Goal: Information Seeking & Learning: Learn about a topic

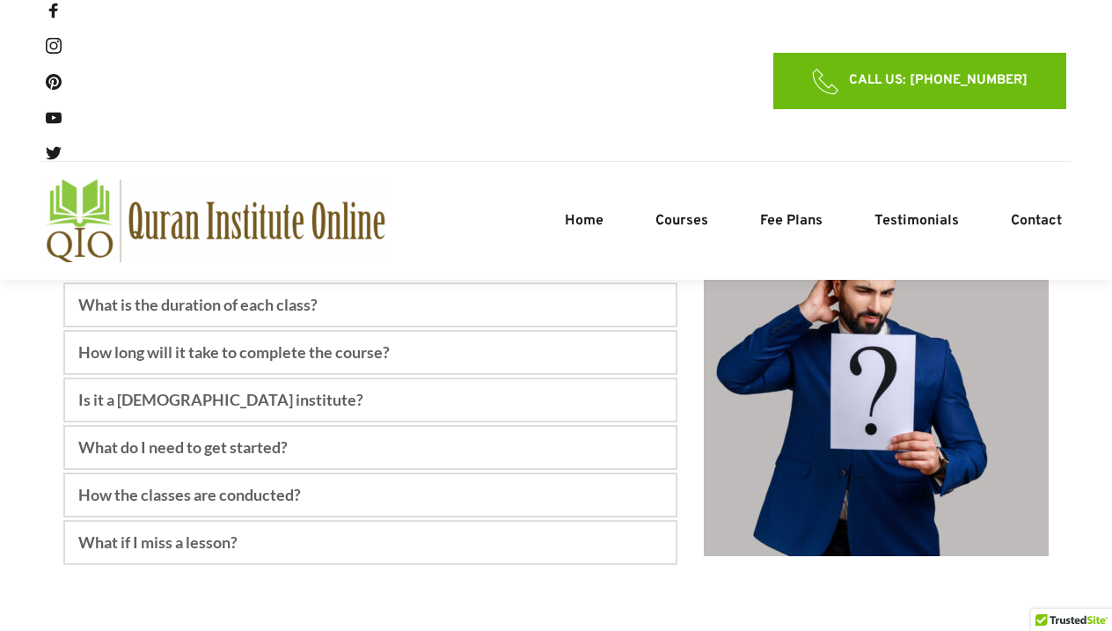
scroll to position [7048, 0]
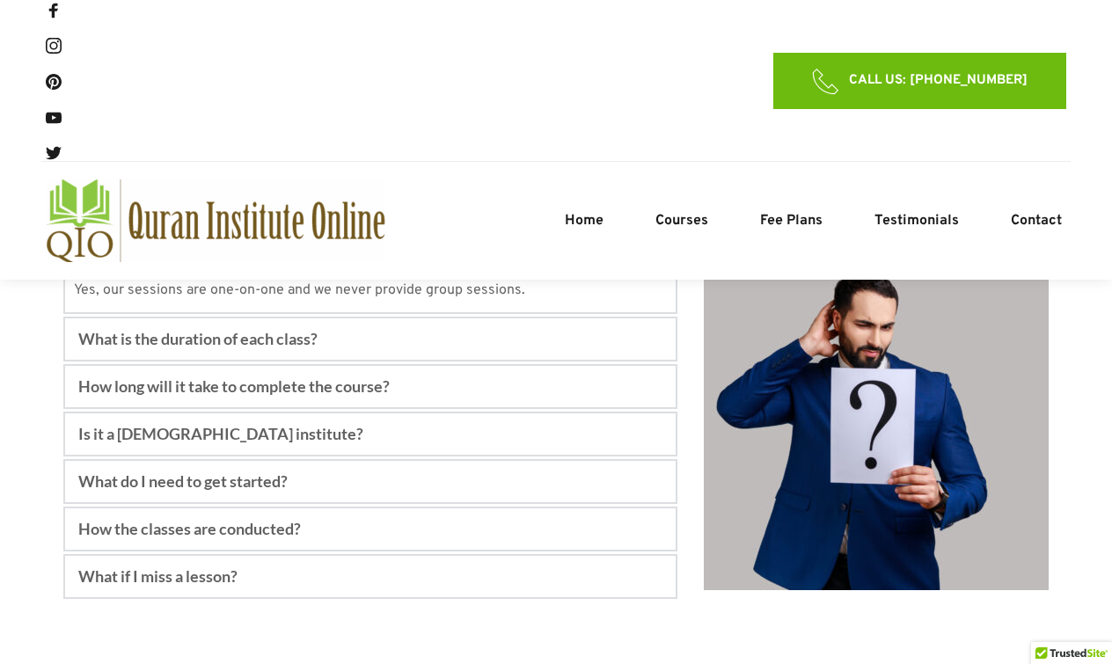
scroll to position [7014, 0]
click at [789, 234] on div "Home Courses Noorani Qaida Course Quran Reading Course Quran Memorization Cours…" at bounding box center [801, 221] width 531 height 83
click at [788, 219] on span "Fee Plans" at bounding box center [791, 220] width 62 height 21
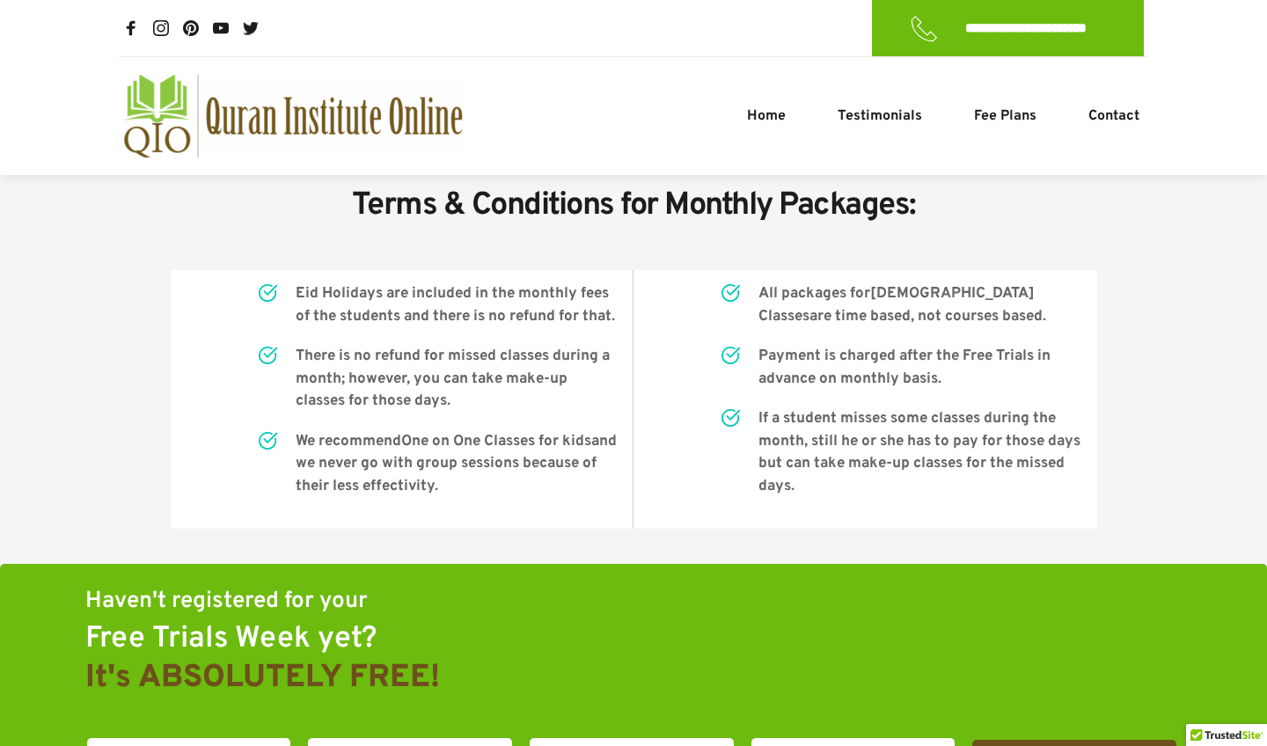
scroll to position [1548, 0]
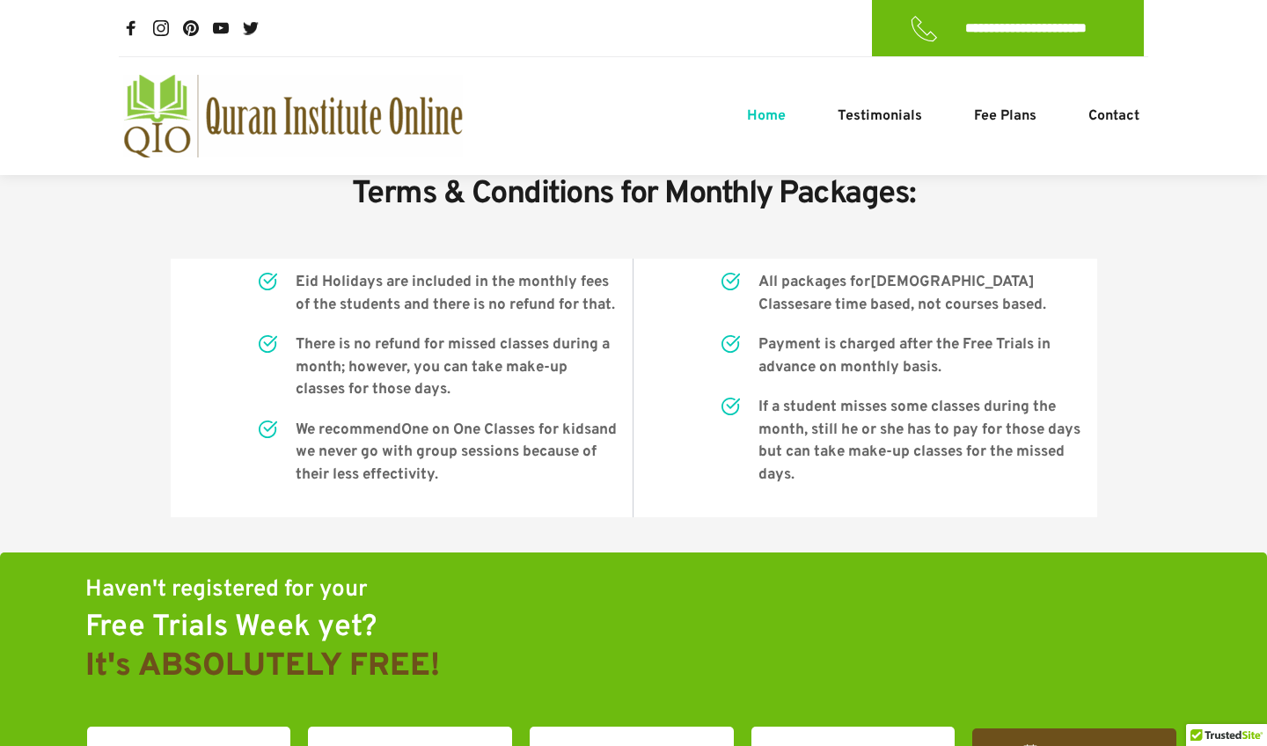
click at [776, 119] on span "Home" at bounding box center [766, 116] width 39 height 21
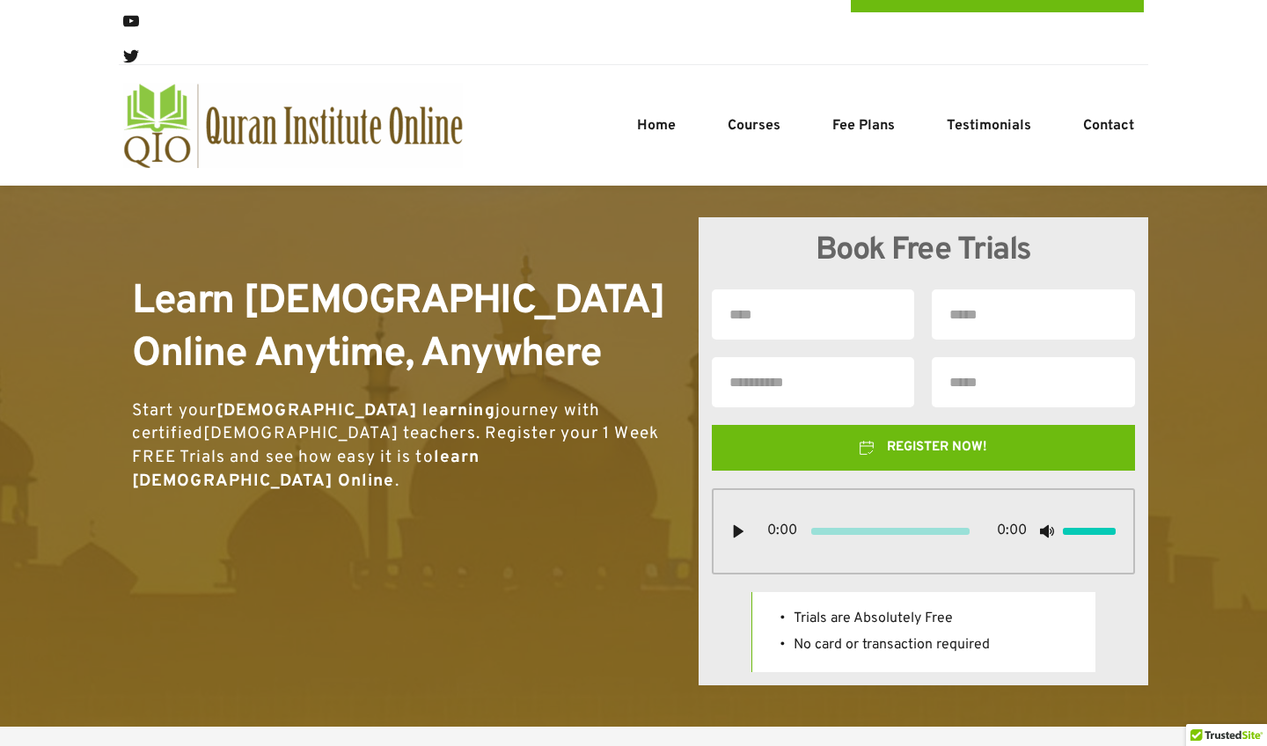
scroll to position [98, 0]
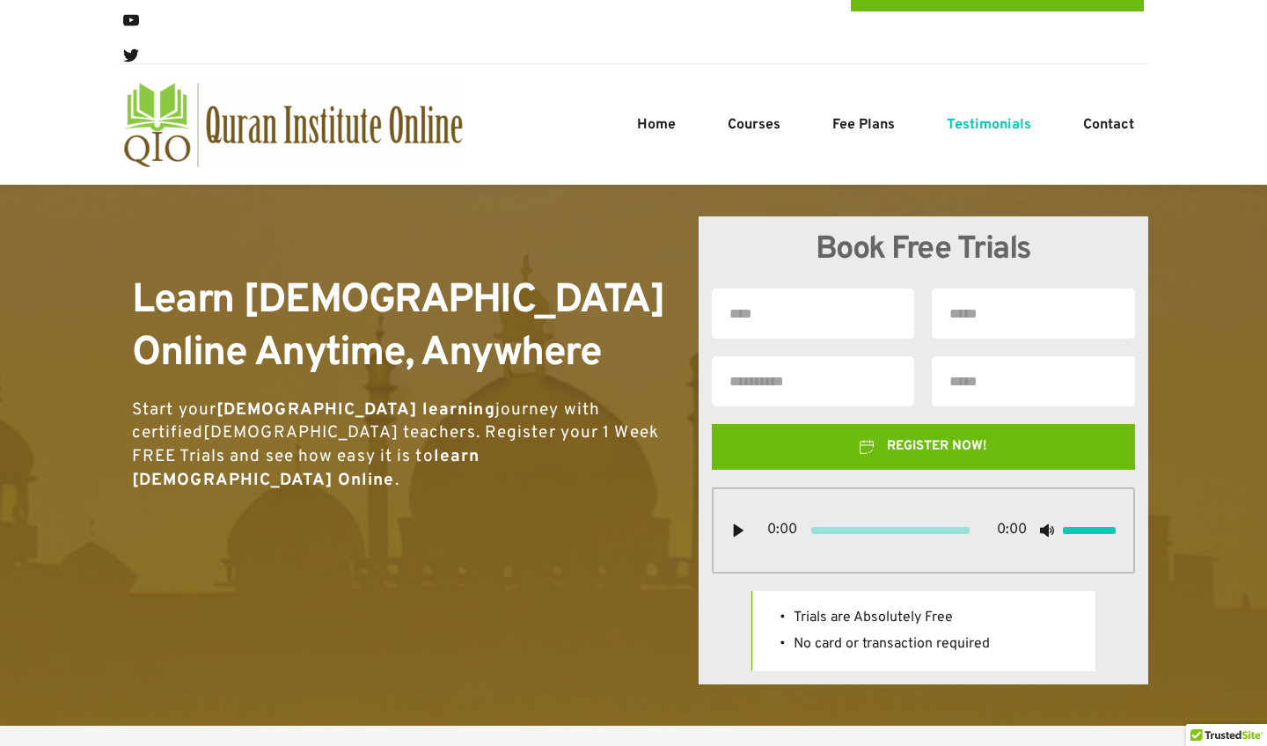
click at [987, 132] on span "Testimonials" at bounding box center [989, 124] width 84 height 21
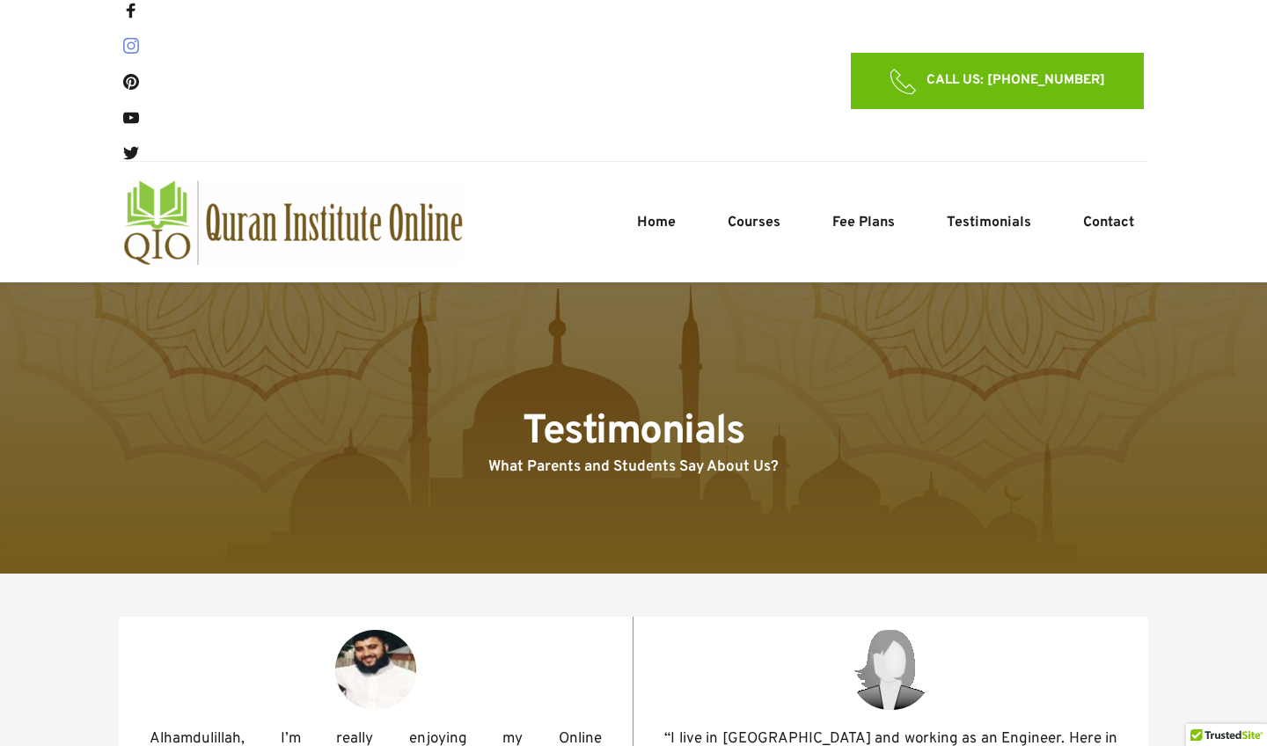
click at [132, 52] on icon at bounding box center [131, 46] width 16 height 16
